Goal: Task Accomplishment & Management: Manage account settings

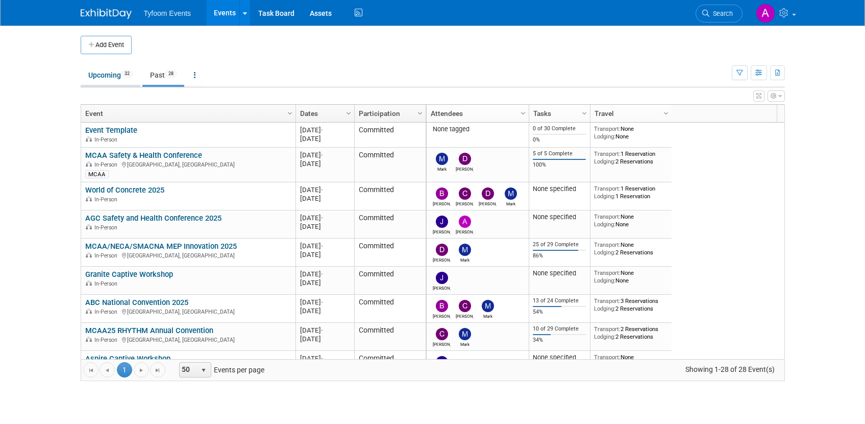
click at [98, 77] on link "Upcoming 32" at bounding box center [111, 74] width 60 height 19
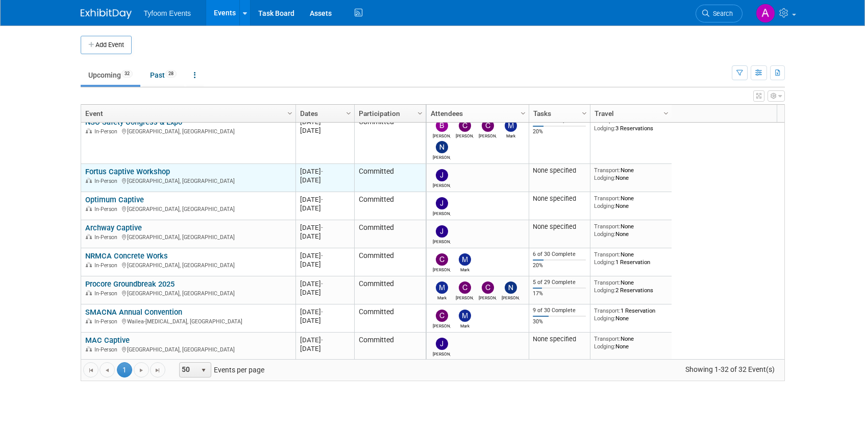
scroll to position [122, 0]
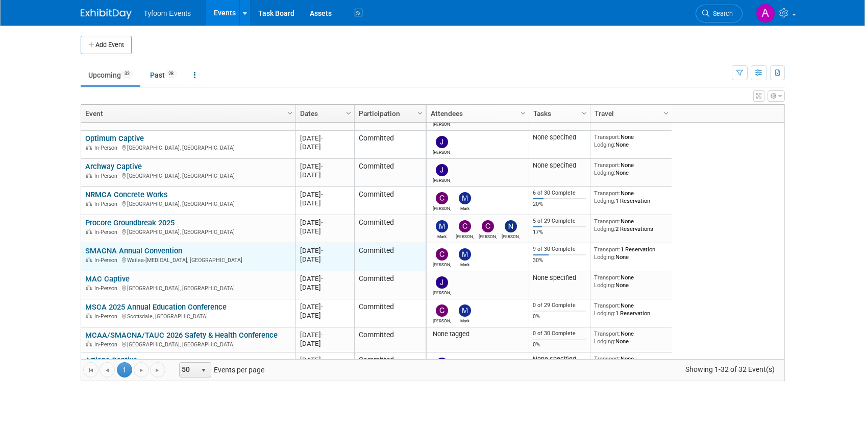
click at [144, 247] on link "SMACNA Annual Convention" at bounding box center [133, 250] width 97 height 9
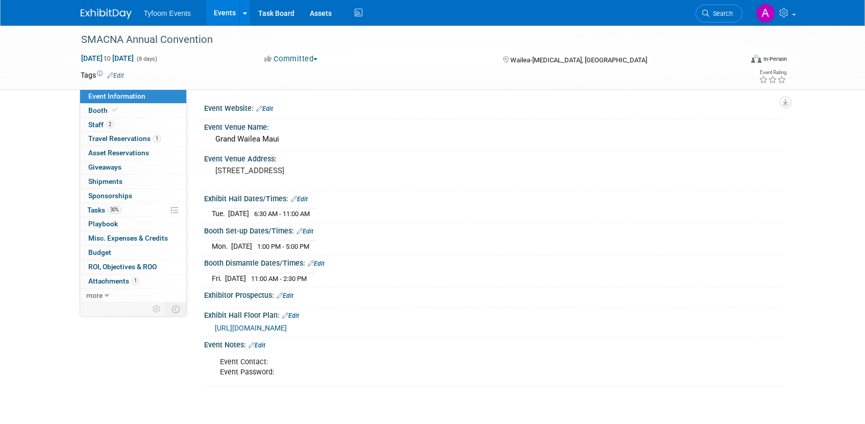
click at [224, 18] on link "Events" at bounding box center [224, 13] width 37 height 26
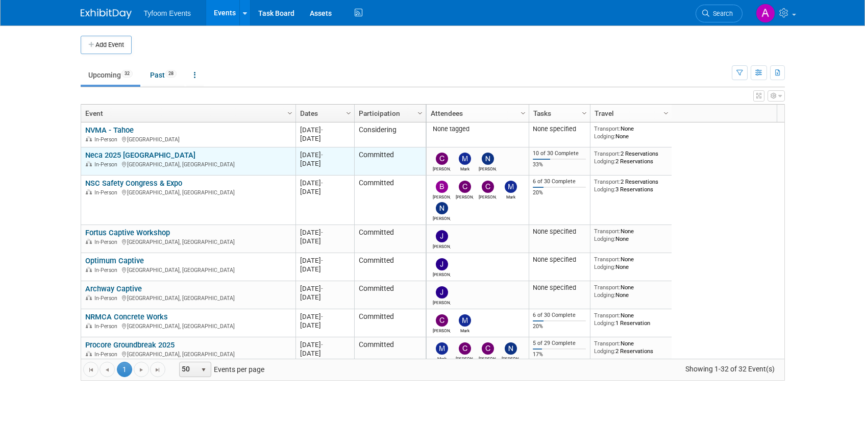
click at [127, 154] on link "Neca 2025 [GEOGRAPHIC_DATA]" at bounding box center [140, 155] width 110 height 9
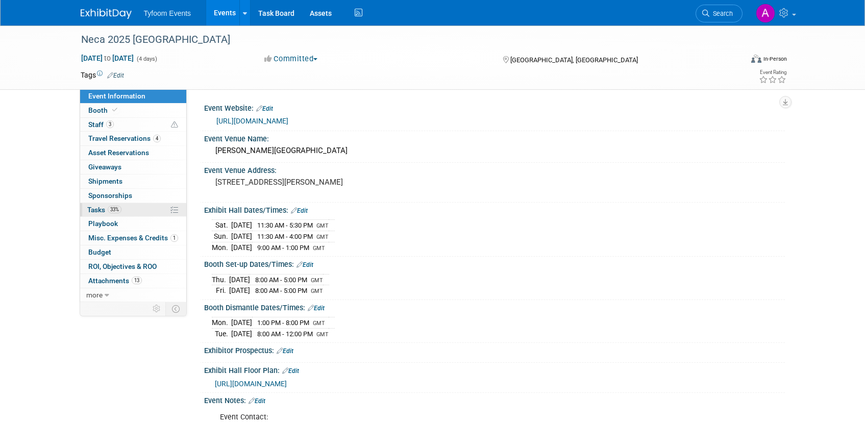
click at [100, 210] on span "Tasks 33%" at bounding box center [104, 210] width 34 height 8
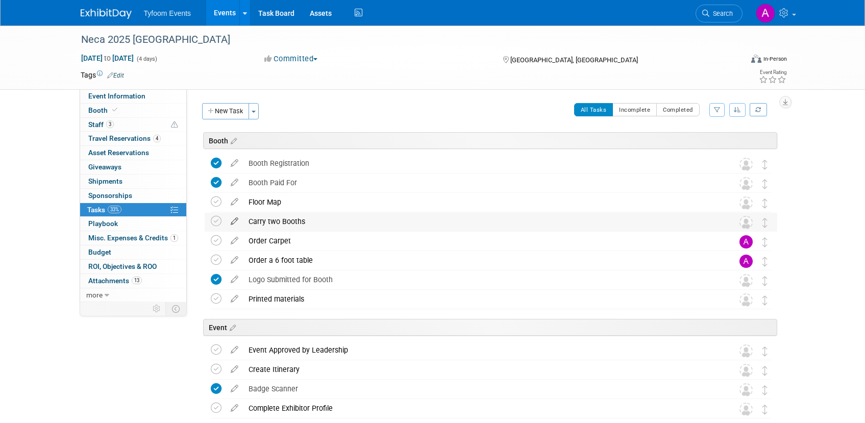
click at [233, 221] on icon at bounding box center [235, 219] width 18 height 13
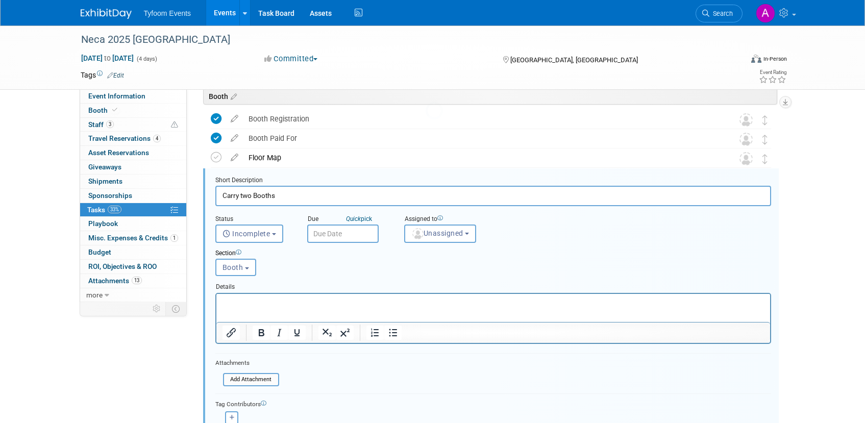
scroll to position [63, 0]
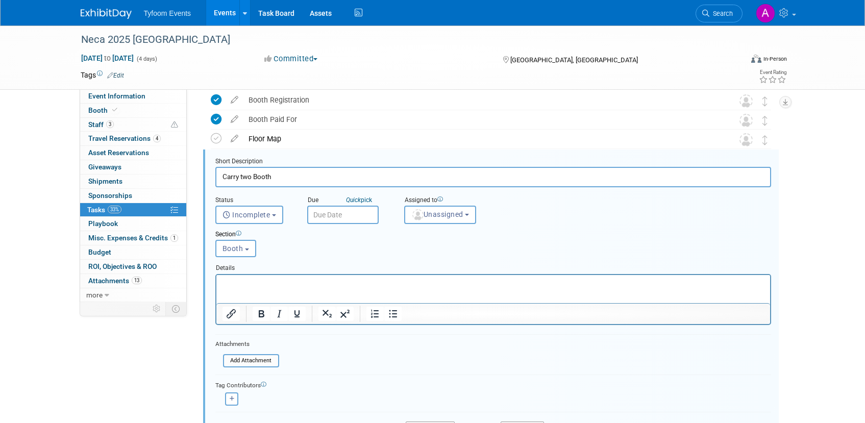
click at [252, 176] on input "Carry two Booth" at bounding box center [493, 177] width 556 height 20
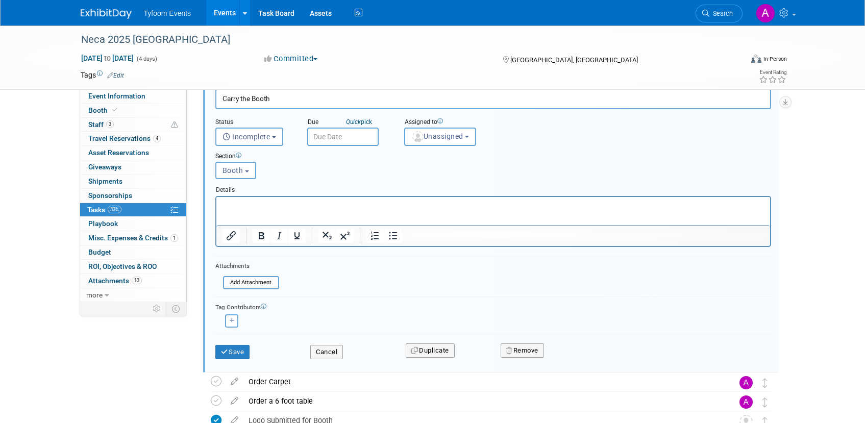
scroll to position [142, 0]
type input "Carry the Booth"
click at [235, 350] on button "Save" at bounding box center [232, 351] width 35 height 14
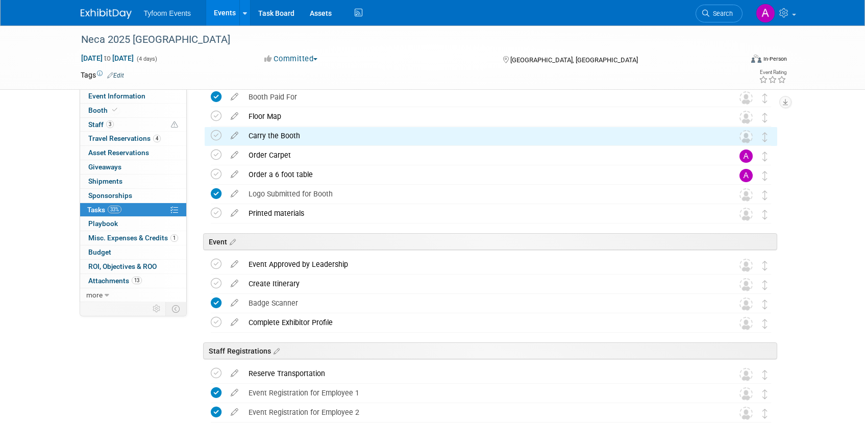
scroll to position [0, 0]
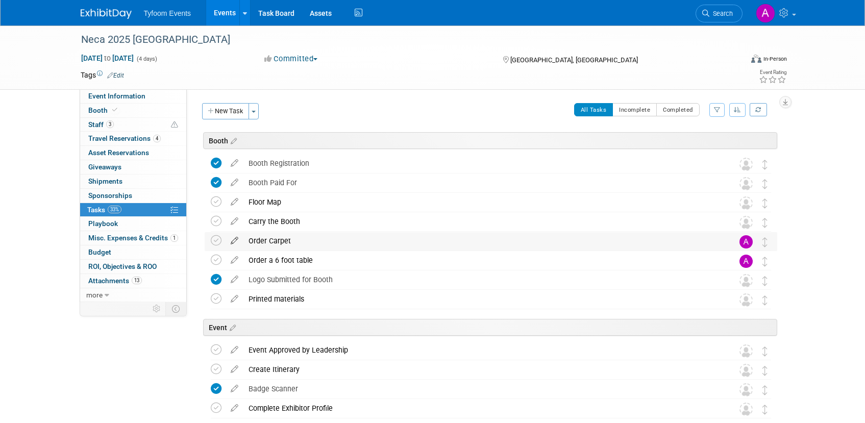
click at [238, 240] on icon at bounding box center [235, 238] width 18 height 13
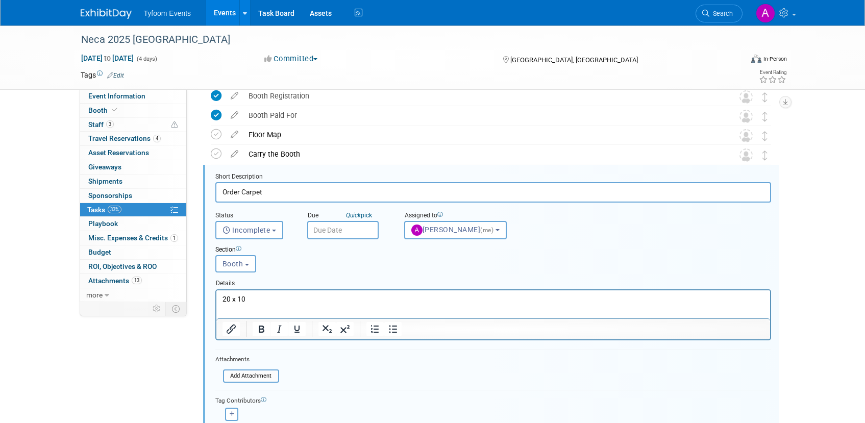
scroll to position [83, 0]
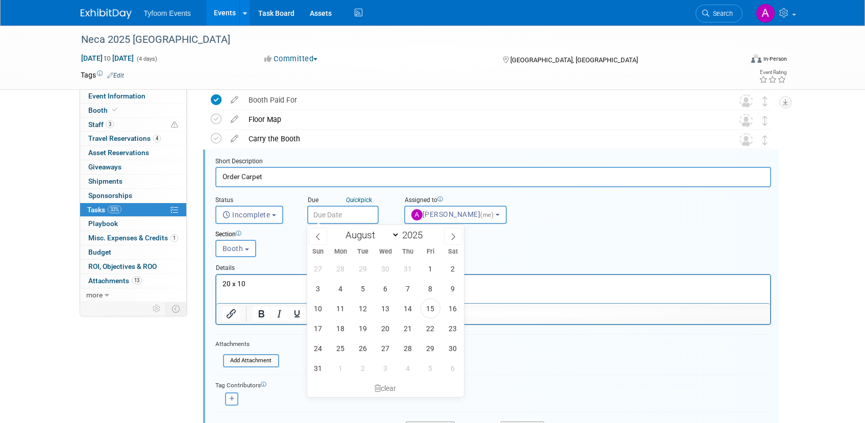
click at [354, 215] on input "text" at bounding box center [342, 215] width 71 height 18
click at [455, 238] on icon at bounding box center [453, 236] width 7 height 7
select select "8"
click at [339, 271] on span "1" at bounding box center [341, 269] width 20 height 20
type input "Sep 1, 2025"
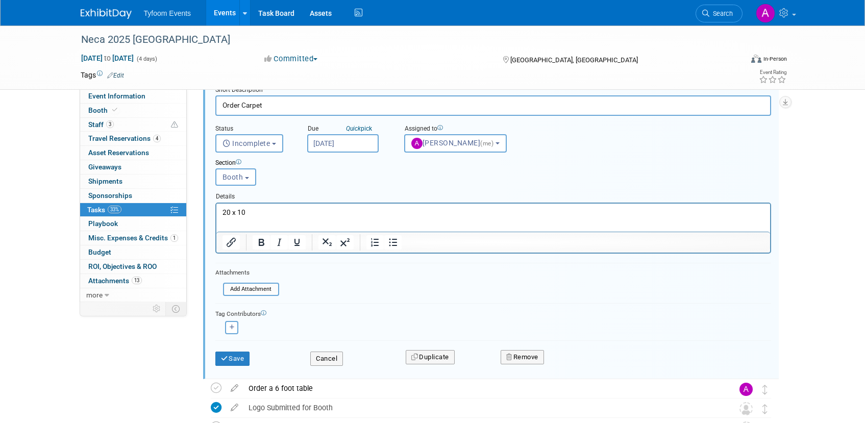
scroll to position [158, 0]
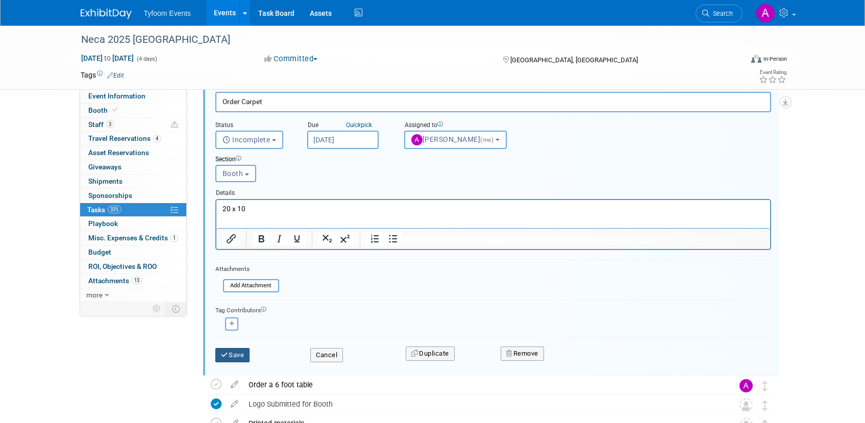
click at [231, 357] on button "Save" at bounding box center [232, 355] width 35 height 14
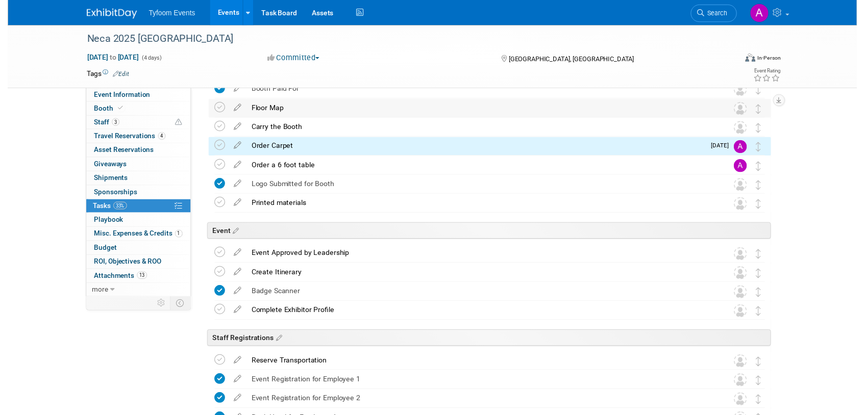
scroll to position [0, 0]
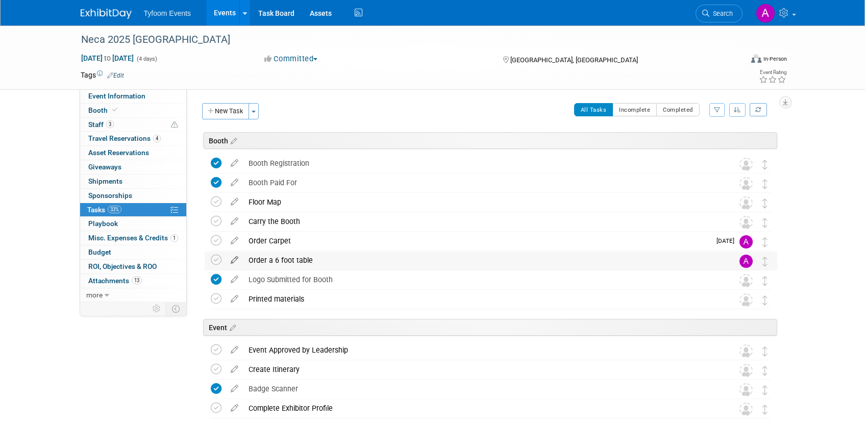
click at [234, 257] on icon at bounding box center [235, 258] width 18 height 13
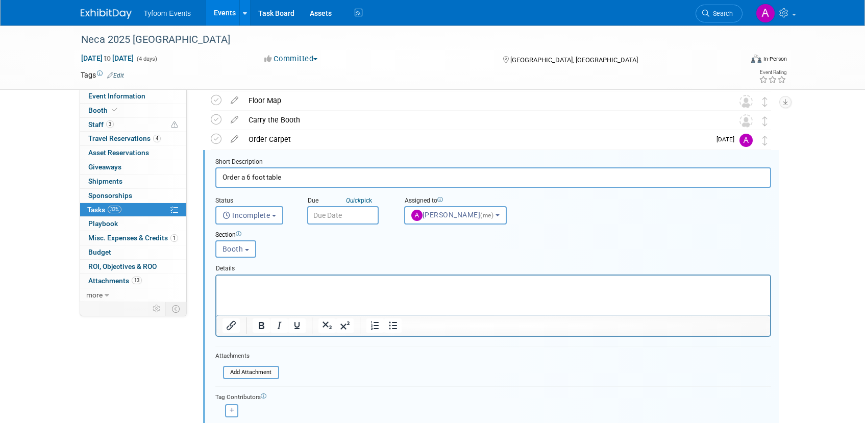
scroll to position [102, 0]
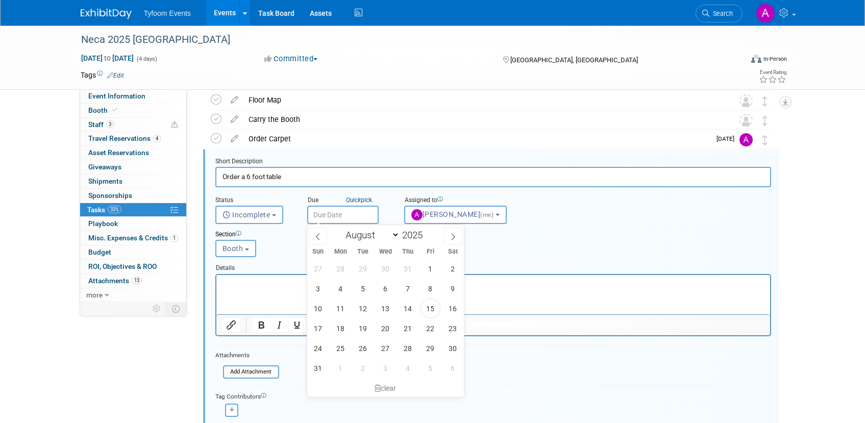
click at [340, 214] on input "text" at bounding box center [342, 215] width 71 height 18
click at [453, 236] on icon at bounding box center [453, 236] width 7 height 7
select select "8"
click at [339, 266] on span "1" at bounding box center [341, 269] width 20 height 20
type input "Sep 1, 2025"
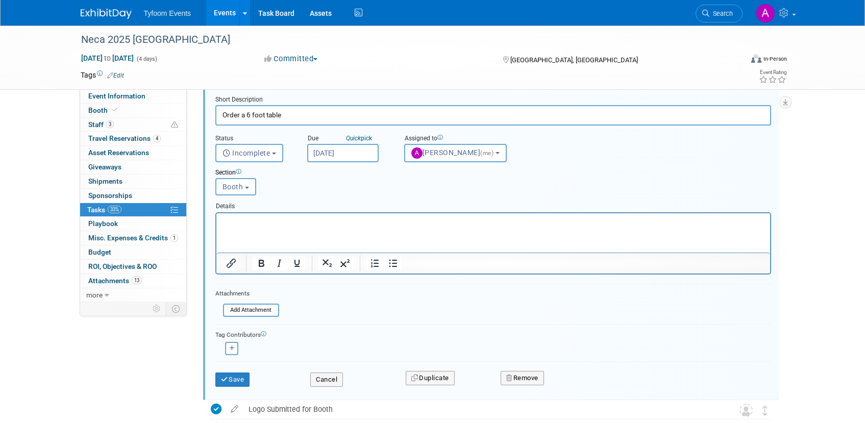
scroll to position [177, 0]
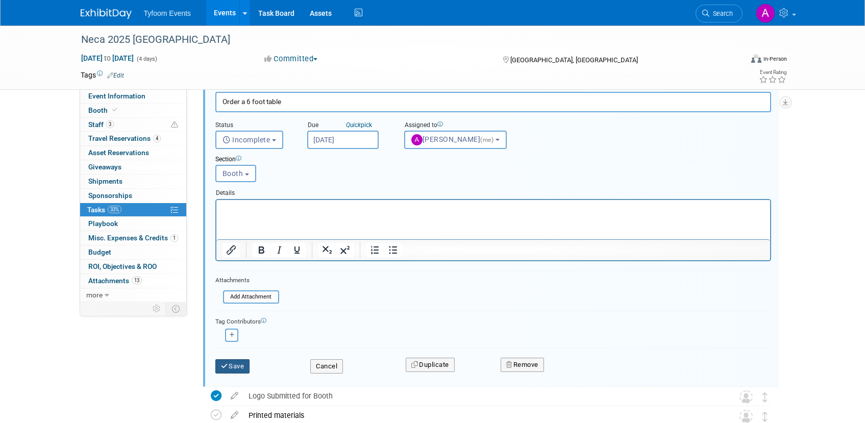
click at [232, 366] on button "Save" at bounding box center [232, 366] width 35 height 14
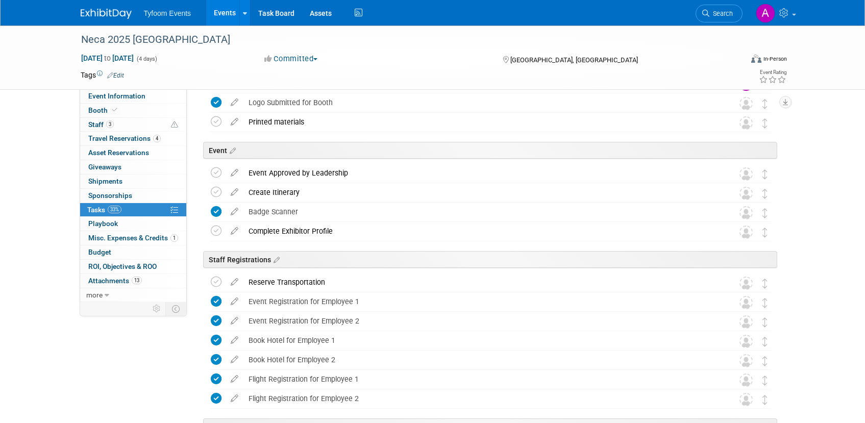
click at [220, 17] on link "Events" at bounding box center [224, 13] width 37 height 26
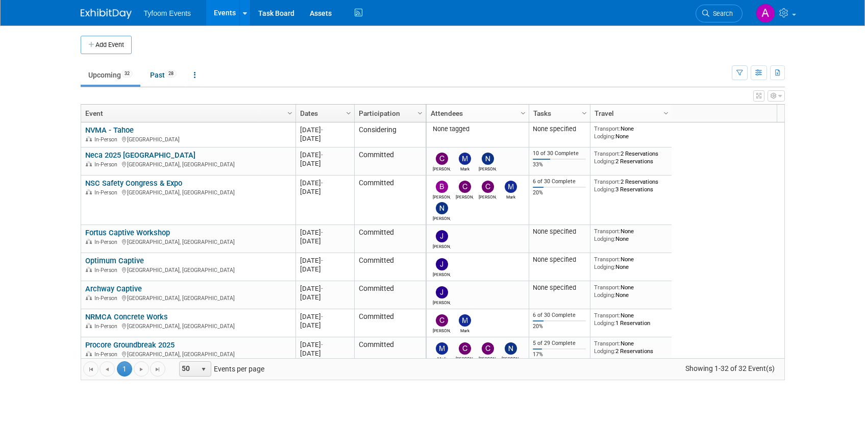
click at [303, 60] on td "Upcoming 32 Past 28 All Events 60 Past and Upcoming Grouped Annually Events gro…" at bounding box center [406, 70] width 651 height 33
